Goal: Communication & Community: Ask a question

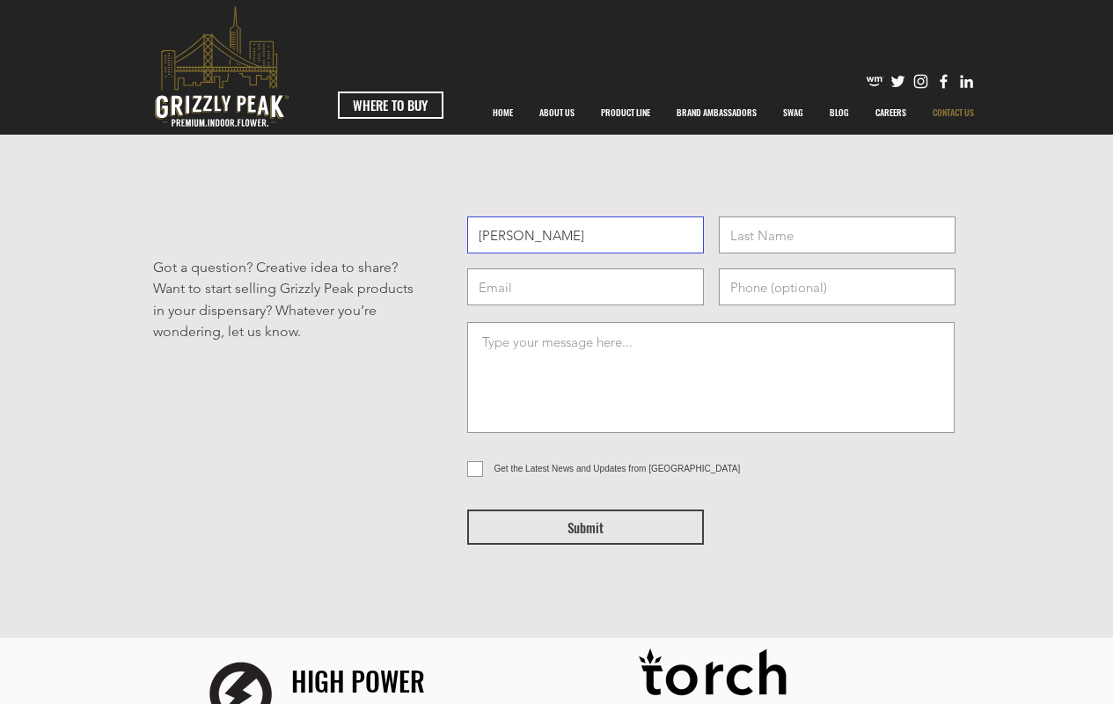
type input "[PERSON_NAME]"
type input "[EMAIL_ADDRESS][PERSON_NAME][DOMAIN_NAME]"
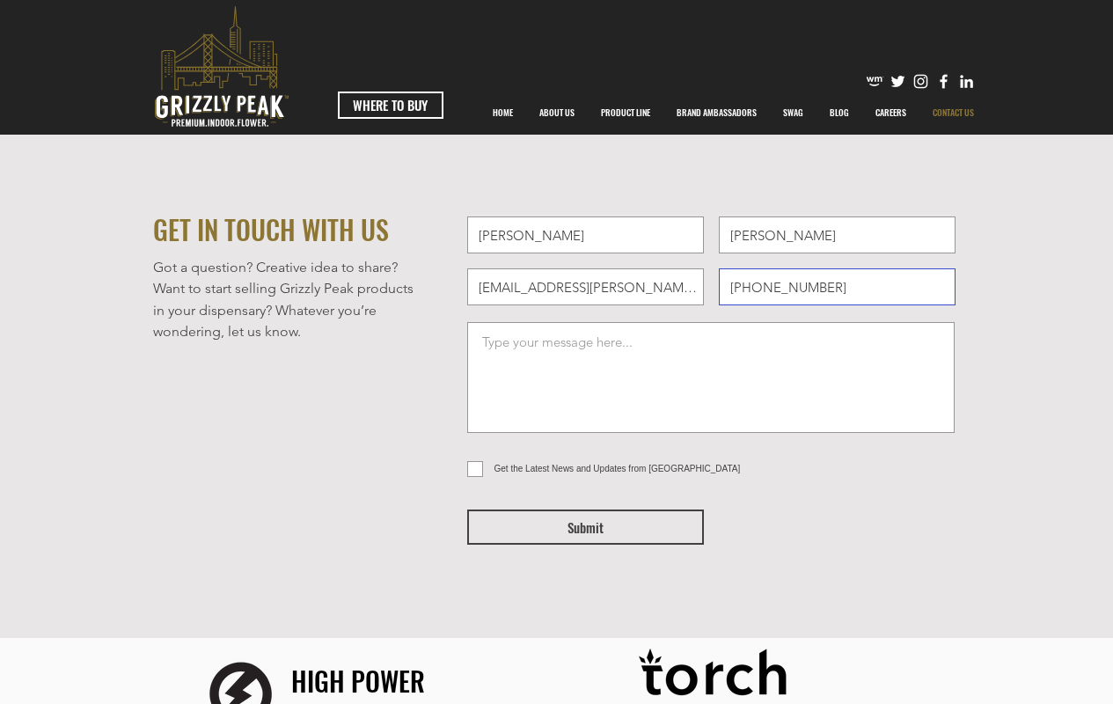
type input "[PHONE_NUMBER]"
type textarea "Hi, Have you ever wondered how AI can simplify creating stunning promotional im…"
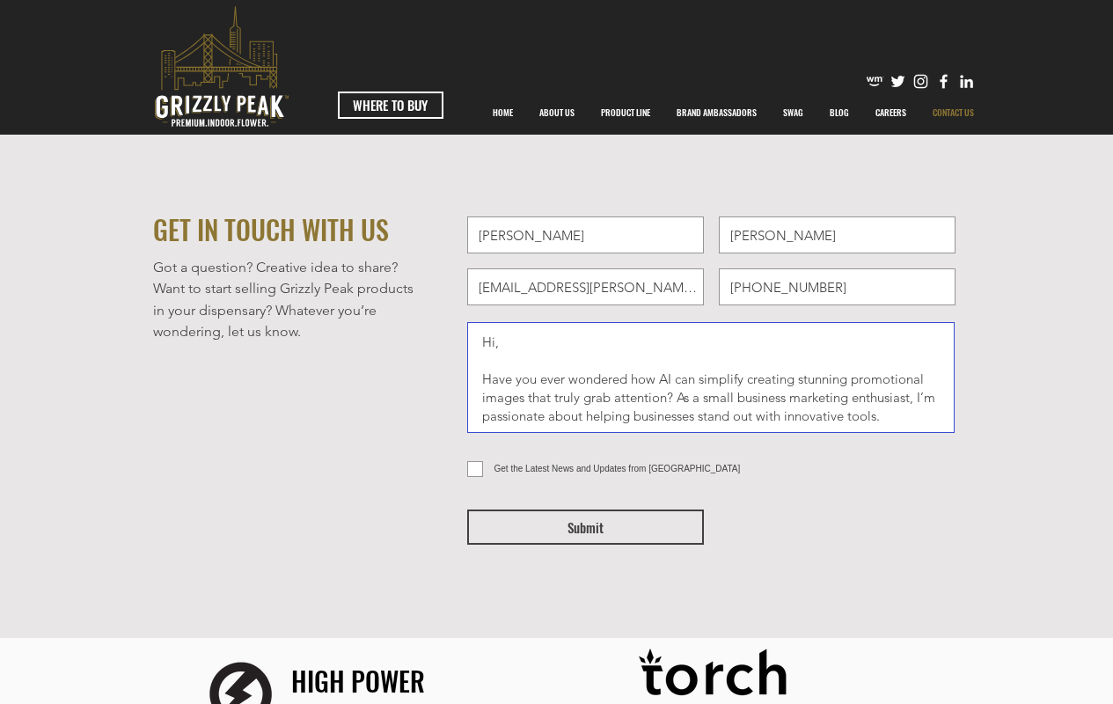
scroll to position [289, 0]
